Goal: Information Seeking & Learning: Learn about a topic

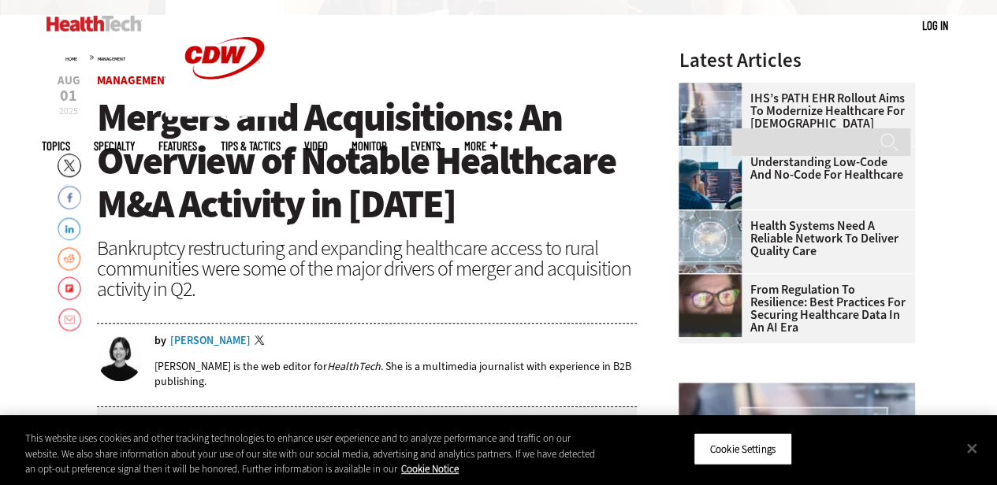
scroll to position [552, 0]
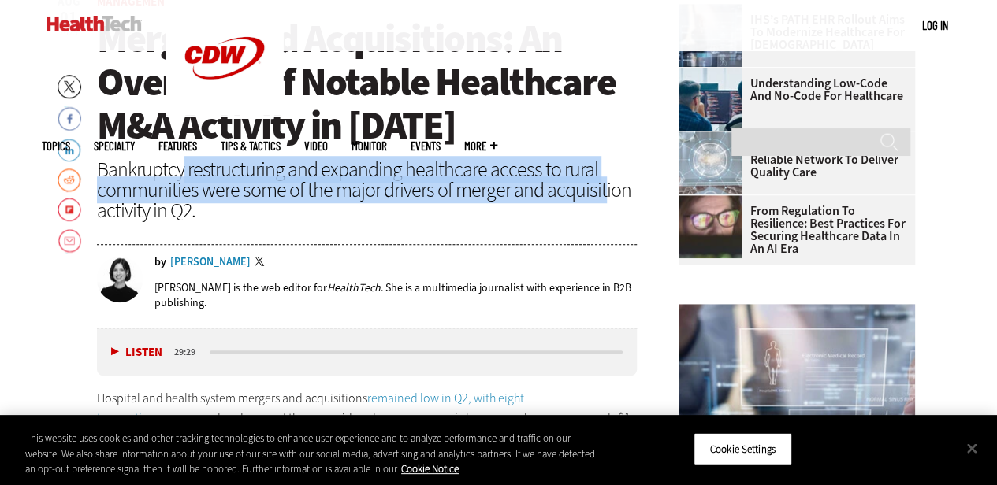
drag, startPoint x: 181, startPoint y: 165, endPoint x: 602, endPoint y: 191, distance: 421.6
click at [602, 191] on div "Bankruptcy restructuring and expanding healthcare access to rural communities w…" at bounding box center [367, 189] width 541 height 61
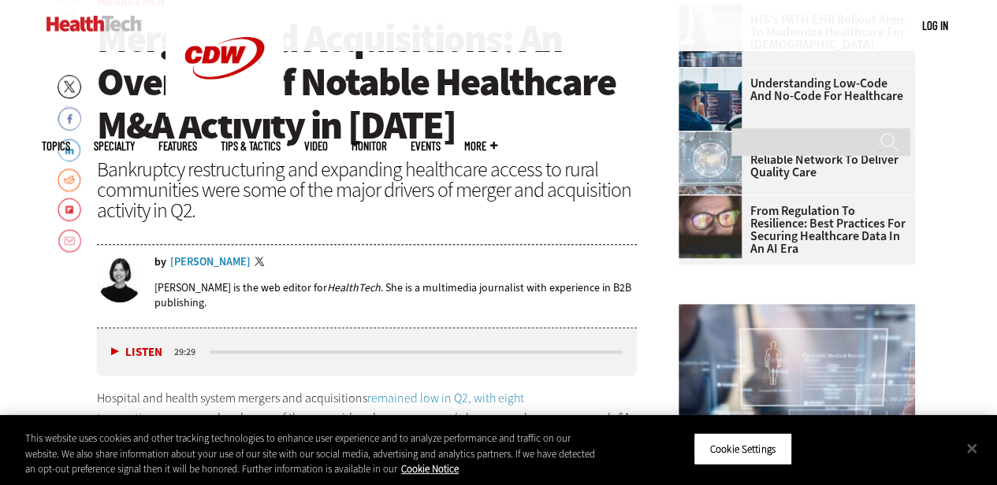
scroll to position [550, 0]
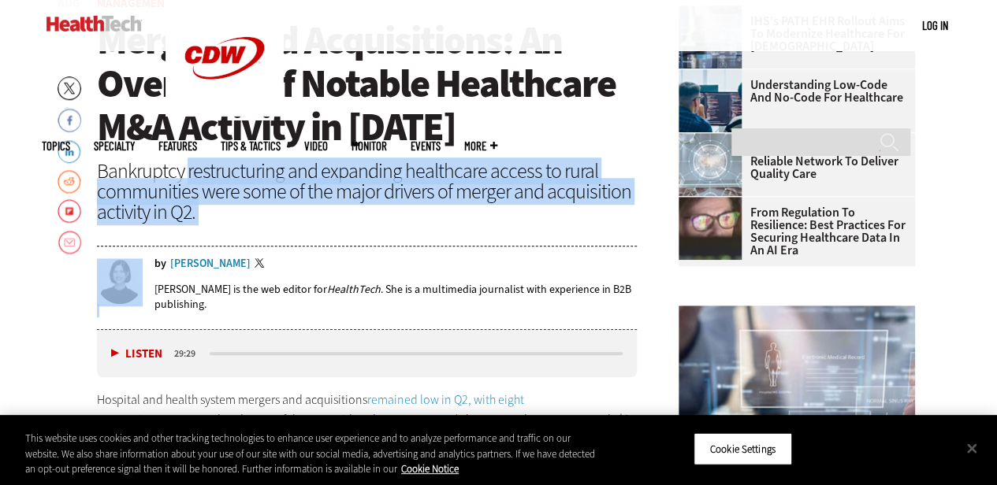
drag, startPoint x: 186, startPoint y: 180, endPoint x: 585, endPoint y: 236, distance: 402.5
click at [585, 236] on header "Aug 01 2025 Twitter Facebook LinkedIn Reddit Flipboard Email Management Mergers…" at bounding box center [367, 164] width 541 height 332
click at [481, 211] on div "Bankruptcy restructuring and expanding healthcare access to rural communities w…" at bounding box center [367, 191] width 541 height 61
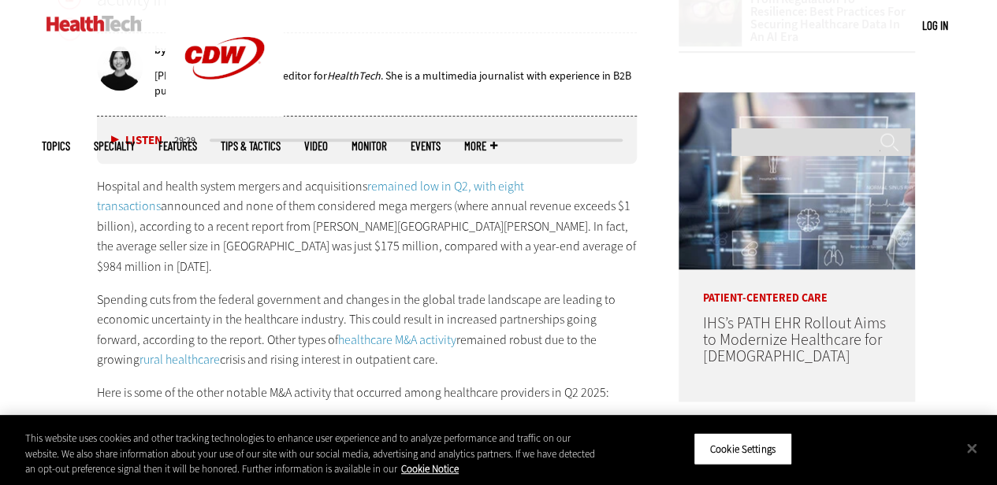
scroll to position [786, 0]
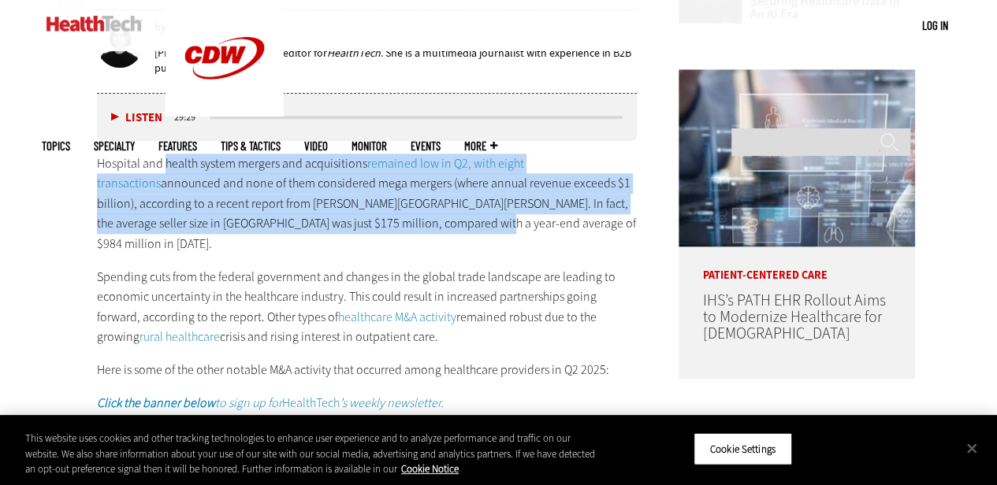
drag, startPoint x: 164, startPoint y: 160, endPoint x: 437, endPoint y: 221, distance: 279.3
click at [437, 221] on p "Hospital and health system mergers and acquisitions remained low in Q2, with ei…" at bounding box center [367, 204] width 541 height 101
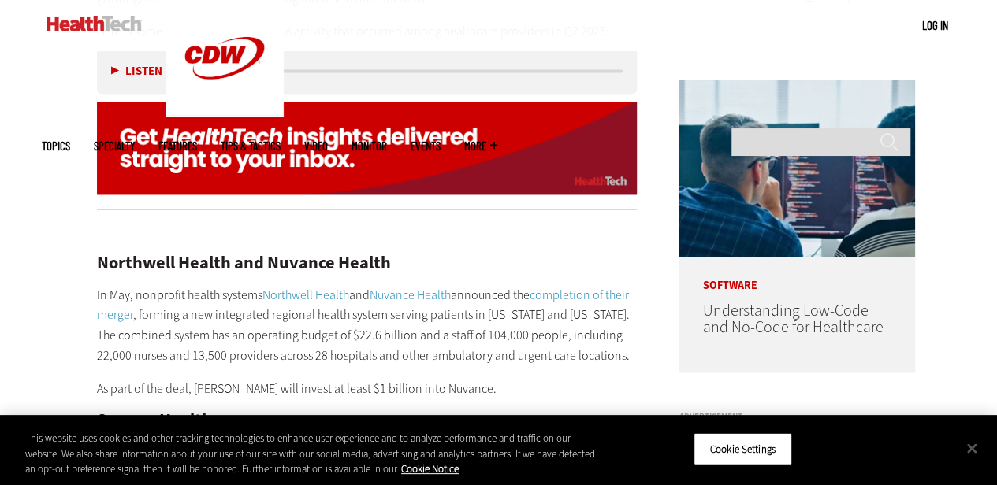
scroll to position [1255, 0]
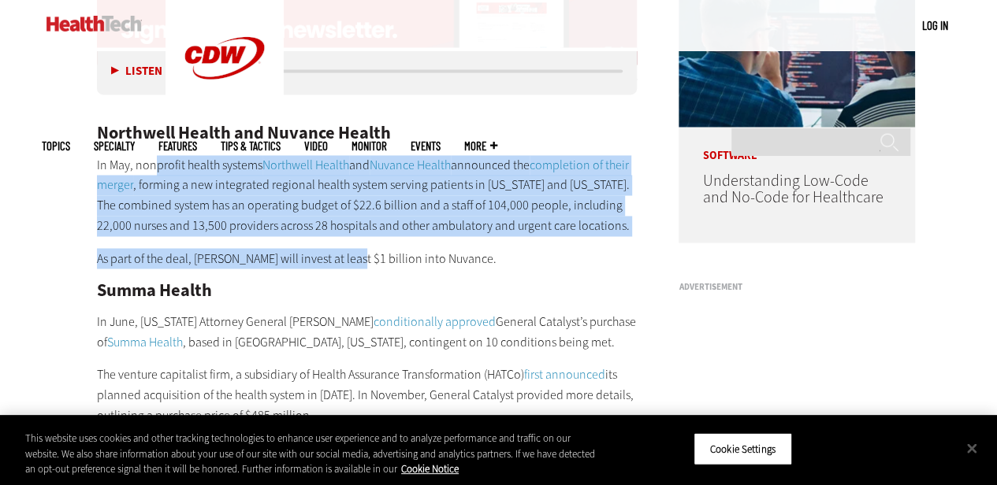
drag, startPoint x: 152, startPoint y: 135, endPoint x: 350, endPoint y: 214, distance: 213.2
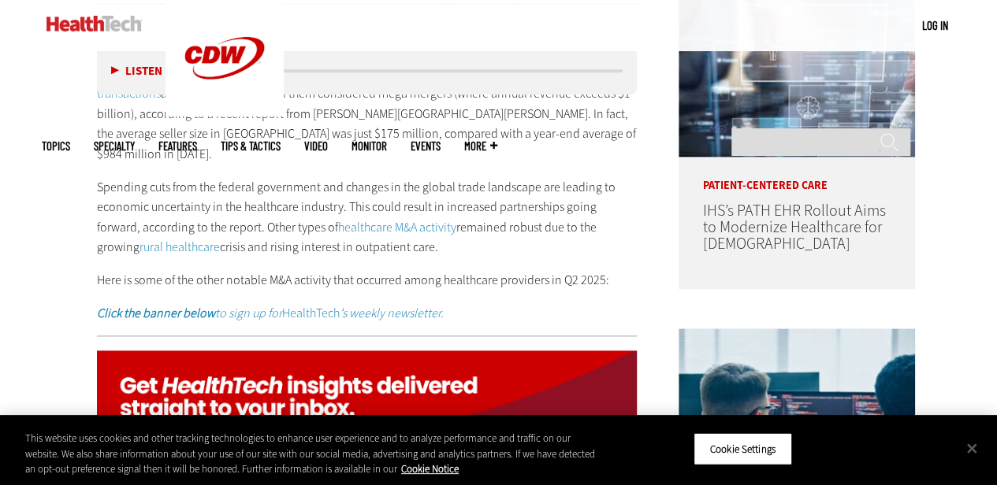
scroll to position [625, 0]
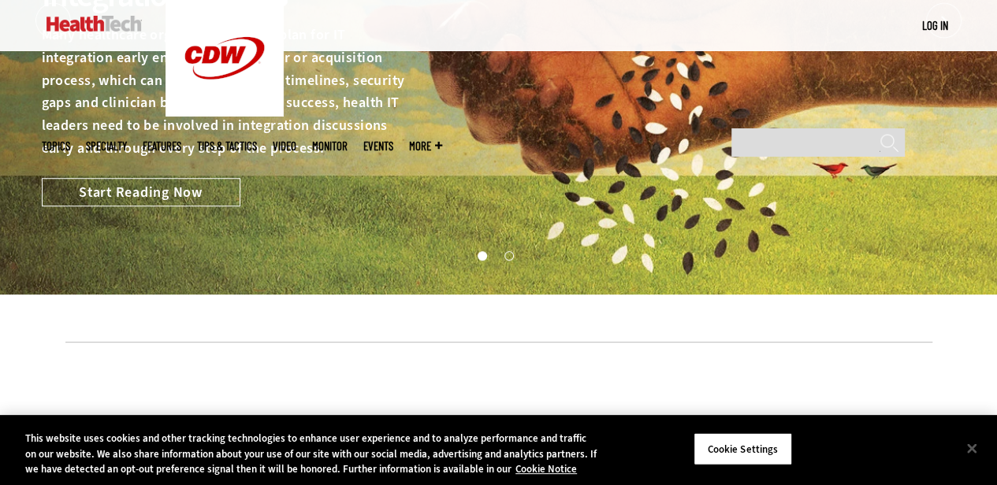
scroll to position [394, 0]
